Goal: Transaction & Acquisition: Download file/media

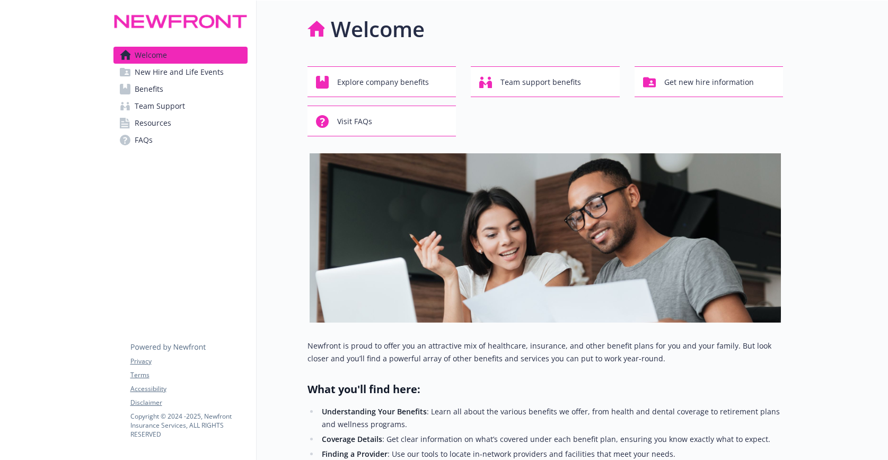
click at [161, 88] on span "Benefits" at bounding box center [149, 89] width 29 height 17
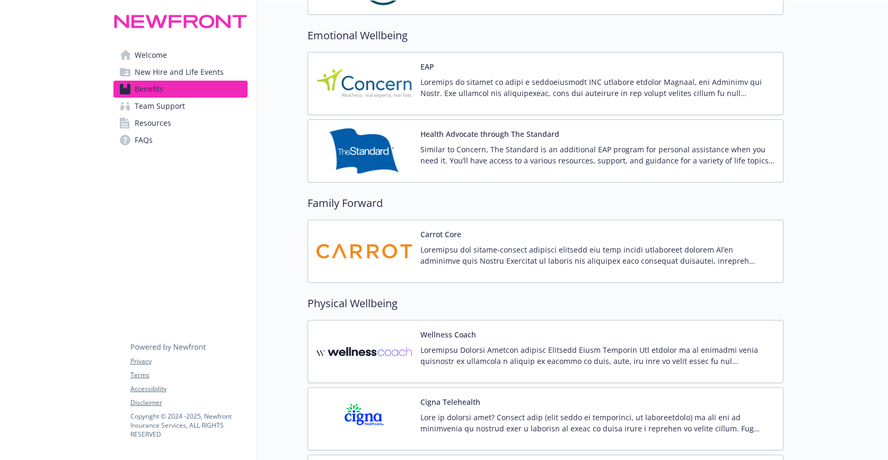
scroll to position [2329, 0]
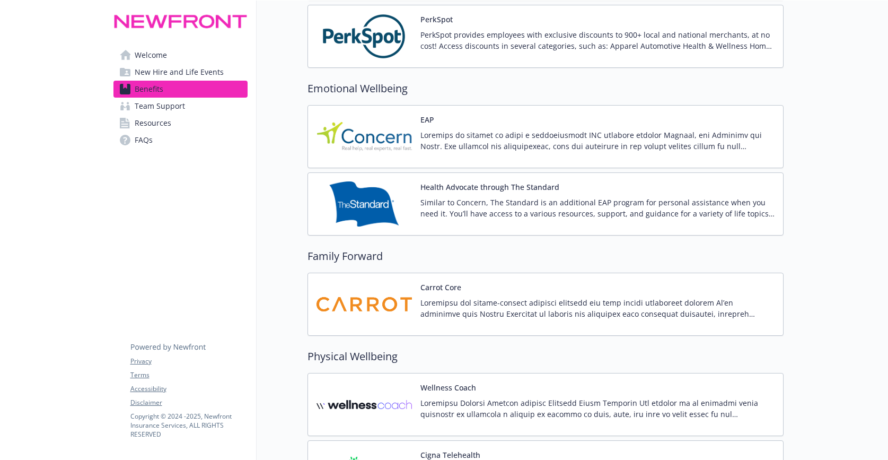
click at [476, 145] on p at bounding box center [597, 140] width 354 height 22
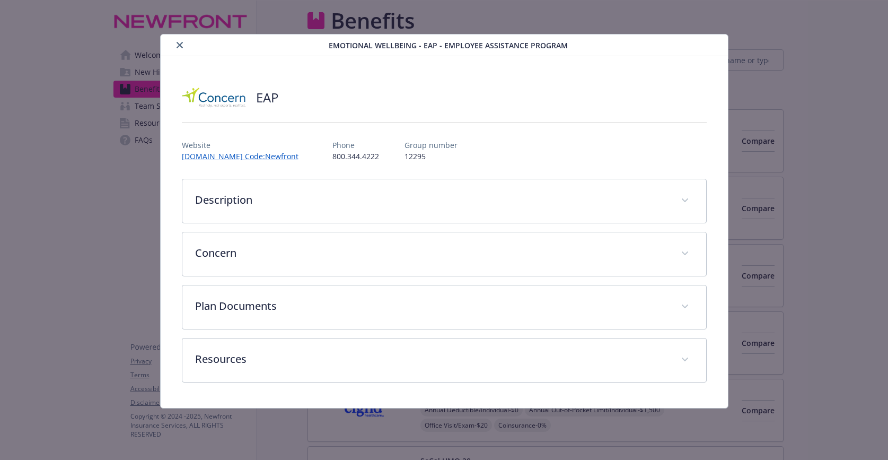
scroll to position [2329, 0]
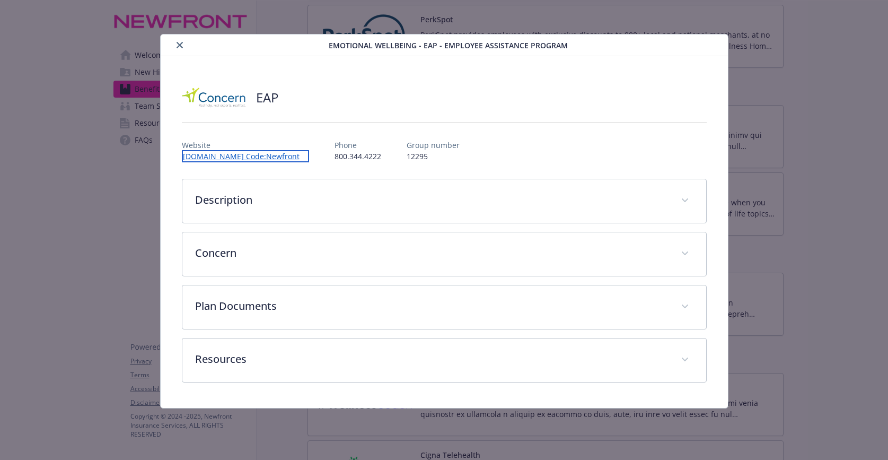
click at [265, 157] on link "[DOMAIN_NAME] Code:Newfront" at bounding box center [245, 156] width 127 height 12
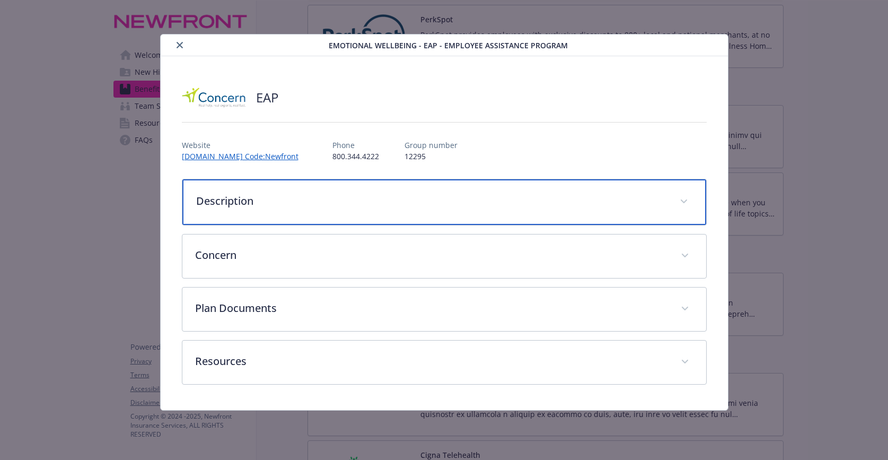
click at [247, 209] on div "Description" at bounding box center [444, 202] width 524 height 46
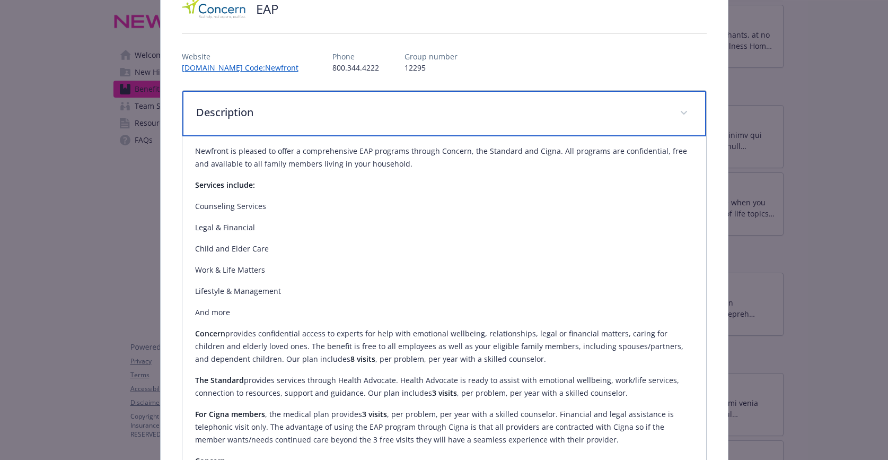
scroll to position [0, 0]
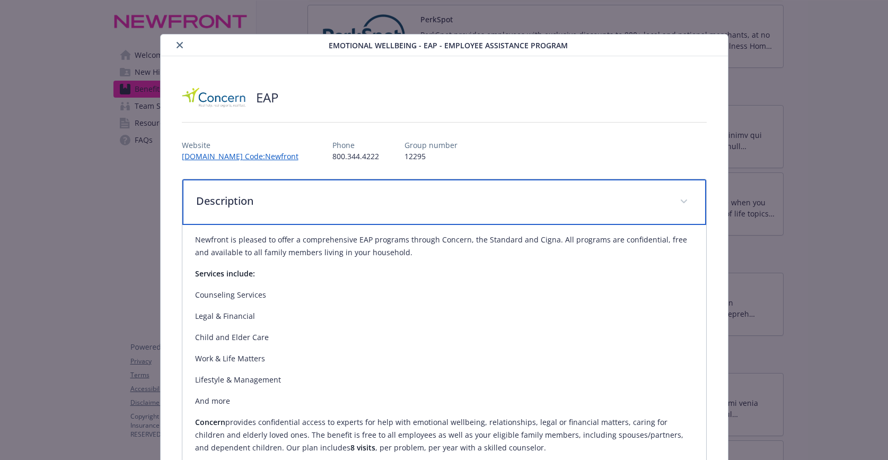
click at [251, 212] on div "Description" at bounding box center [444, 202] width 524 height 46
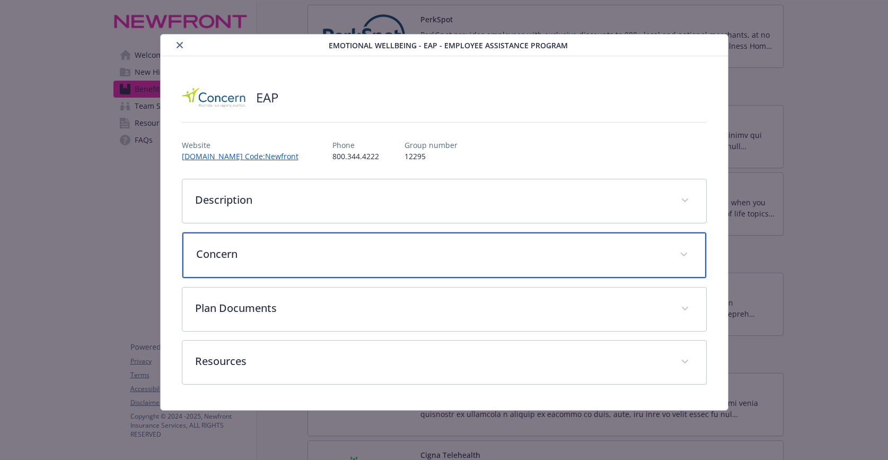
click at [231, 265] on div "Concern" at bounding box center [444, 255] width 524 height 46
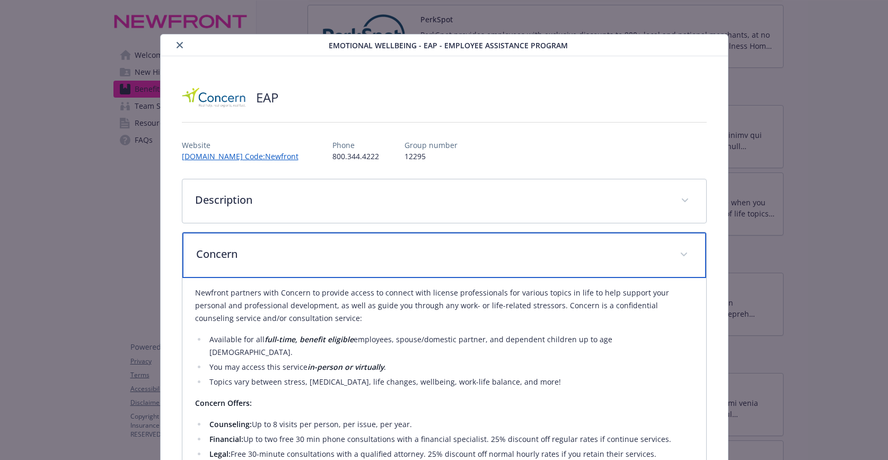
scroll to position [106, 0]
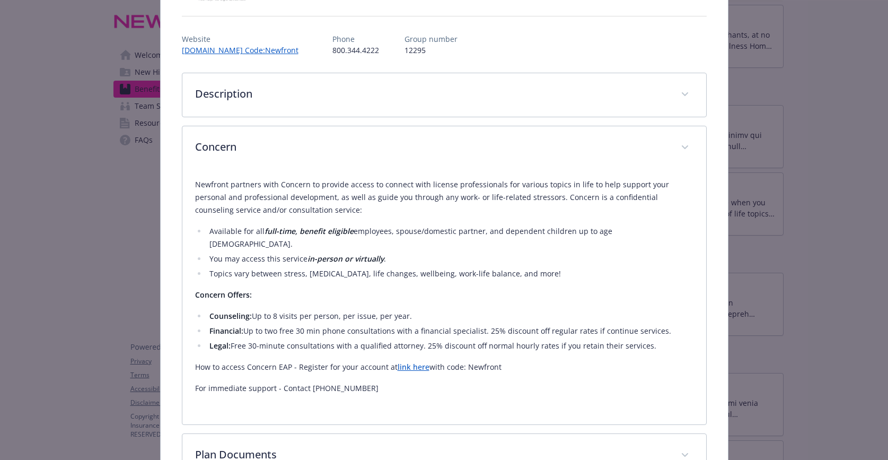
click at [406, 362] on link "link here" at bounding box center [414, 367] width 32 height 10
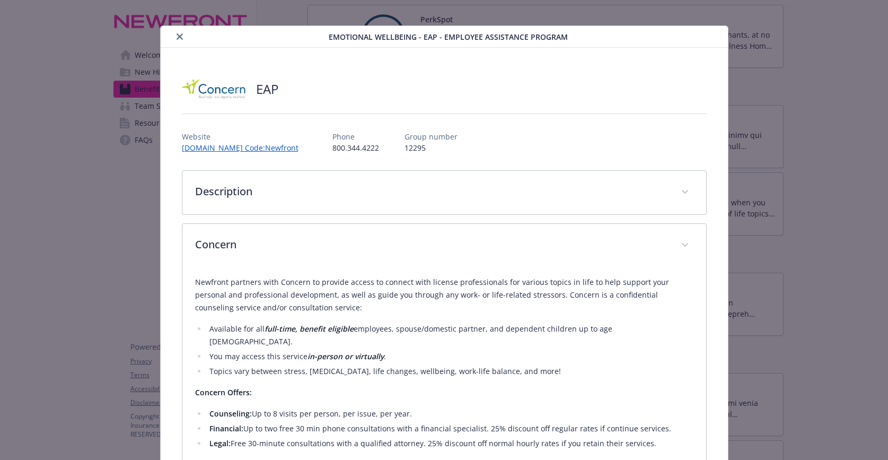
scroll to position [0, 0]
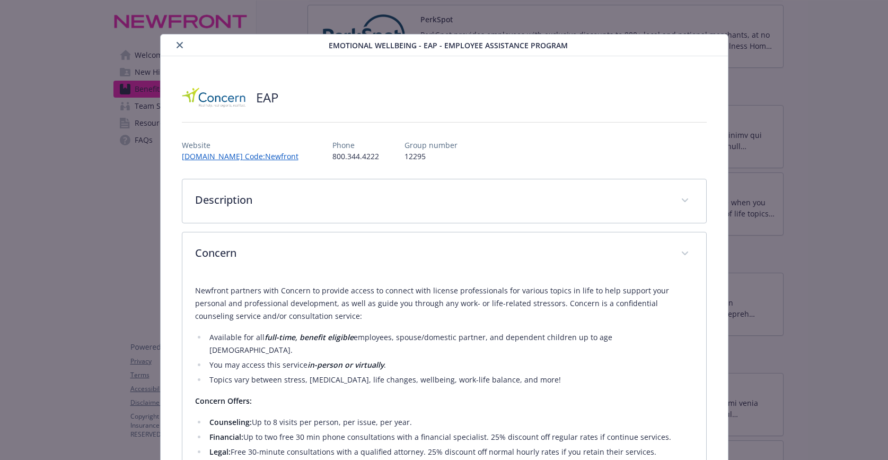
drag, startPoint x: 176, startPoint y: 44, endPoint x: 199, endPoint y: 52, distance: 25.3
click at [178, 44] on icon "close" at bounding box center [180, 45] width 6 height 6
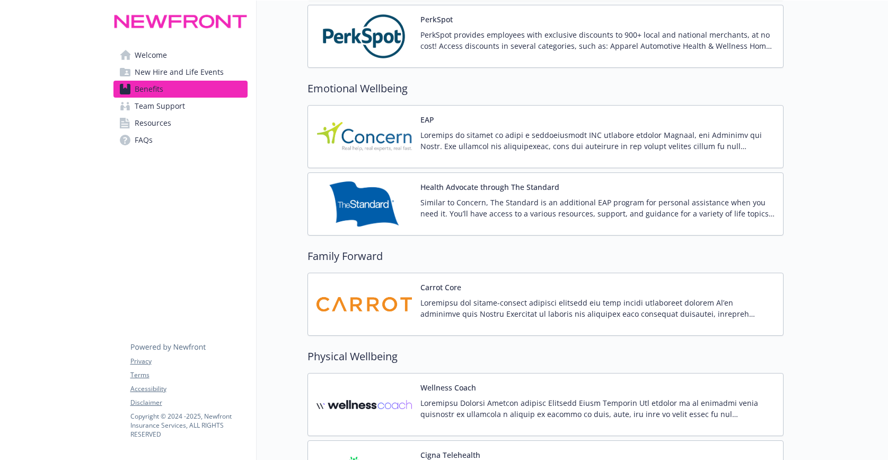
click at [474, 137] on p at bounding box center [597, 140] width 354 height 22
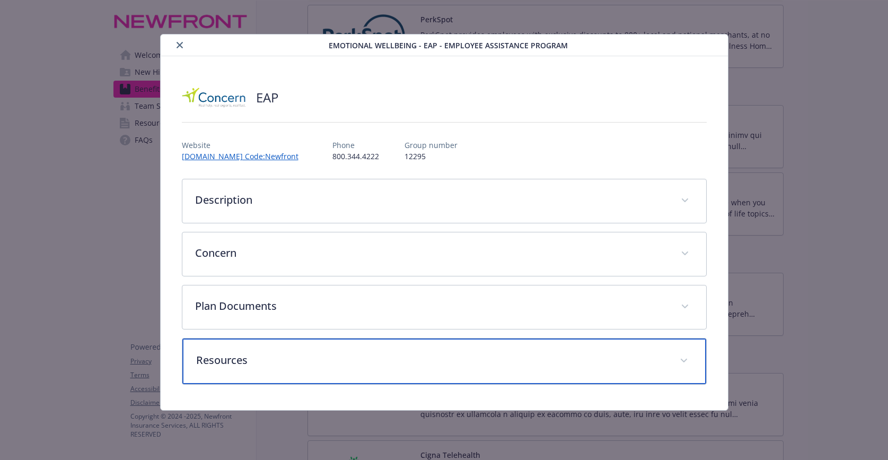
drag, startPoint x: 234, startPoint y: 367, endPoint x: 241, endPoint y: 367, distance: 6.4
click at [239, 367] on div "Resources" at bounding box center [444, 361] width 524 height 46
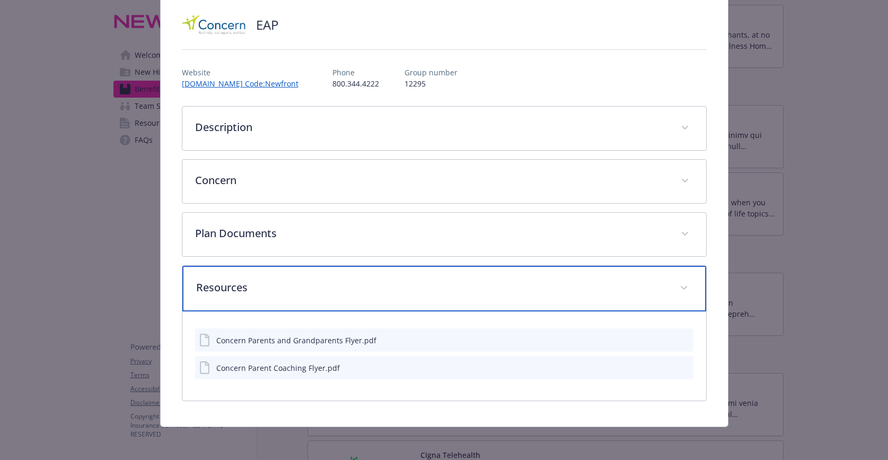
scroll to position [74, 0]
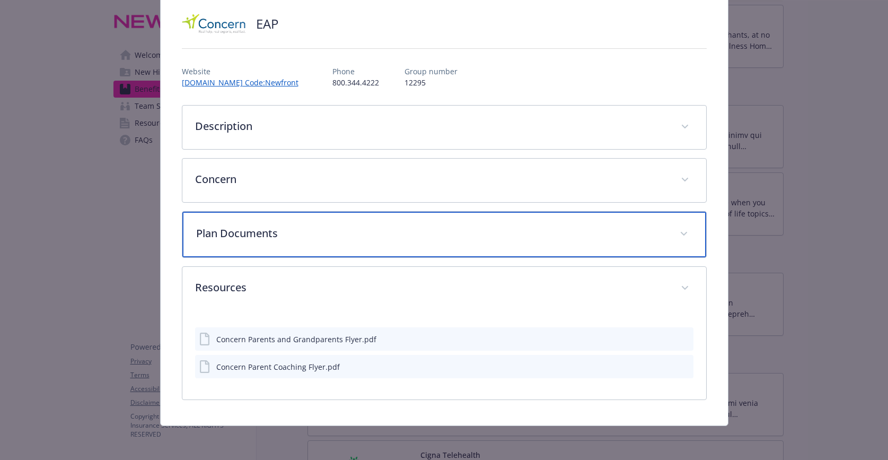
click at [256, 242] on div "Plan Documents" at bounding box center [444, 235] width 524 height 46
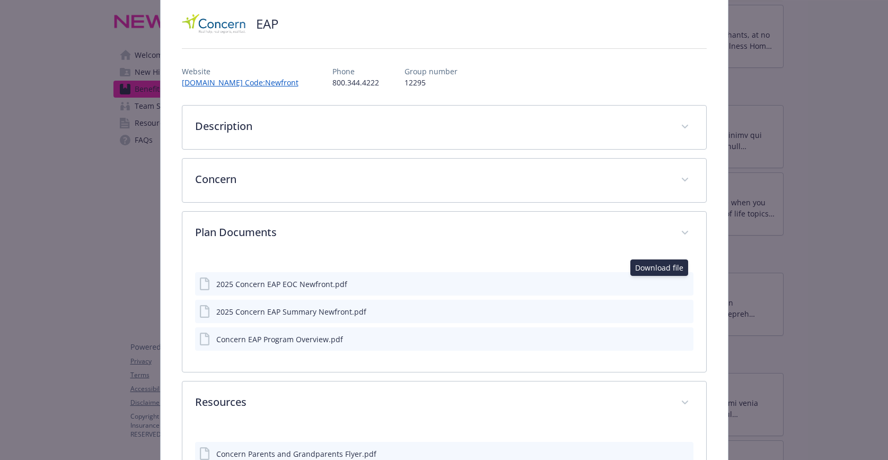
click at [661, 288] on button "details for plan Emotional Wellbeing - EAP - Employee Assistance Program" at bounding box center [666, 284] width 11 height 12
click at [662, 284] on icon "download file" at bounding box center [665, 282] width 7 height 6
click at [662, 313] on icon "download file" at bounding box center [666, 310] width 8 height 8
click at [662, 339] on icon "download file" at bounding box center [665, 337] width 7 height 6
